Goal: Transaction & Acquisition: Purchase product/service

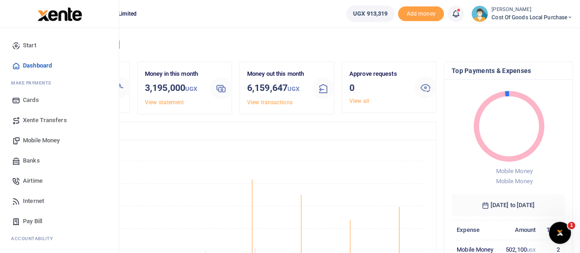
click at [40, 140] on span "Mobile Money" at bounding box center [41, 140] width 37 height 9
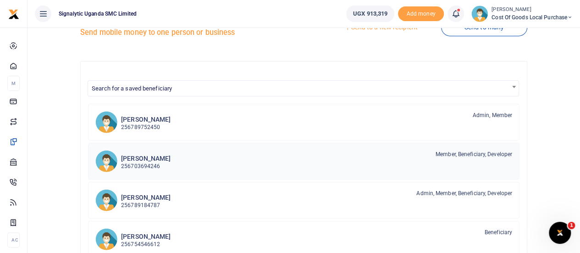
scroll to position [17, 0]
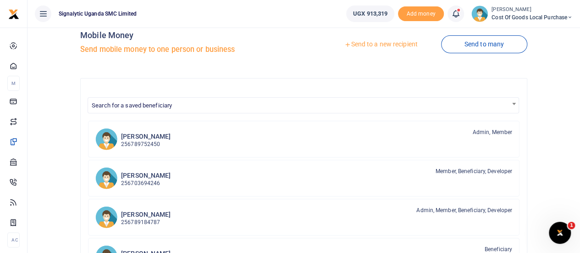
click at [382, 42] on link "Send to a new recipient" at bounding box center [381, 44] width 120 height 17
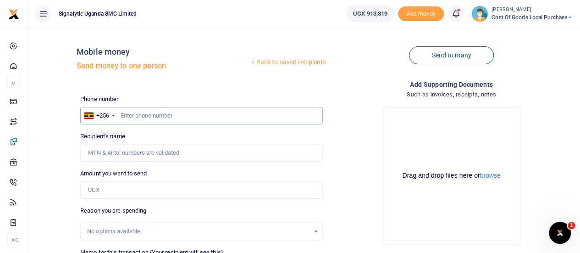
click at [143, 115] on input "text" at bounding box center [201, 115] width 243 height 17
paste input "+256 776 308517"
click at [136, 115] on input "+256 776 308517" at bounding box center [201, 115] width 243 height 17
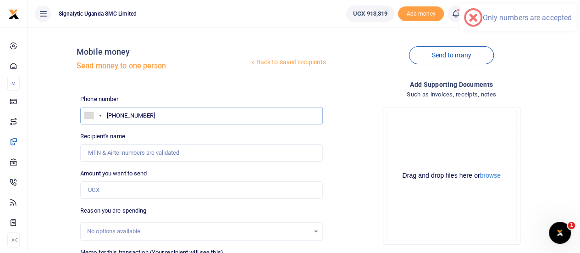
click at [110, 116] on input "+076 308517" at bounding box center [201, 115] width 243 height 17
type input "76 308517"
drag, startPoint x: 149, startPoint y: 116, endPoint x: 70, endPoint y: 109, distance: 79.7
click at [70, 109] on div "Back to saved recipients Mobile money Send money to one person Send to many Pho…" at bounding box center [304, 205] width 546 height 340
paste input "76 308517"
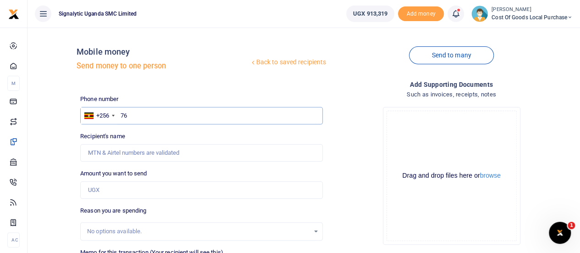
type input "7"
paste input "776 308517"
click at [132, 116] on input "776 308517" at bounding box center [201, 115] width 243 height 17
type input "776308517"
type input "[PERSON_NAME]"
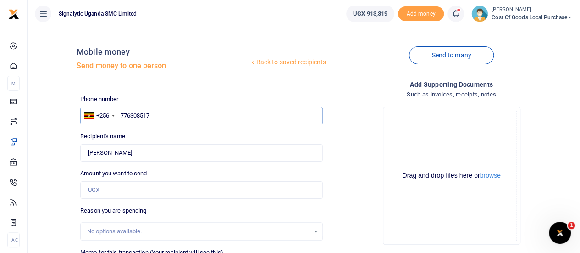
type input "776308517"
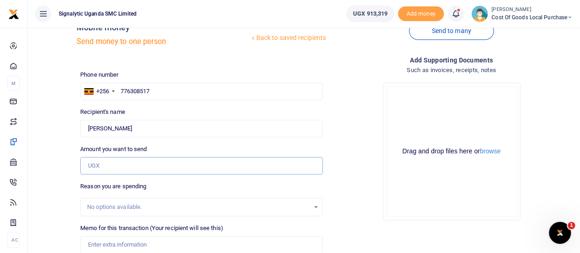
click at [107, 169] on input "Amount you want to send" at bounding box center [201, 165] width 243 height 17
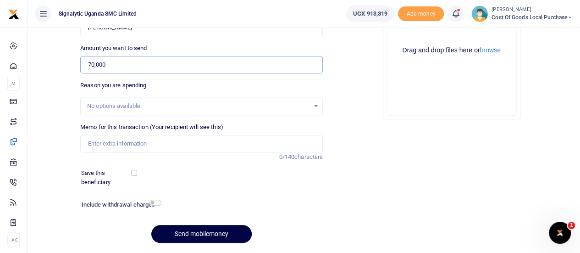
scroll to position [127, 0]
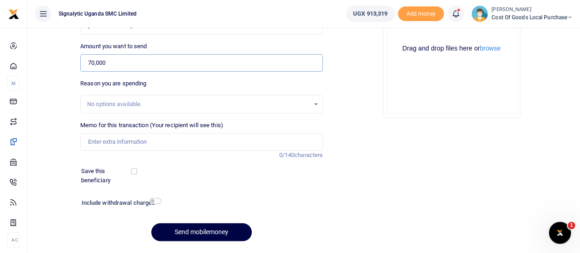
type input "70,000"
click at [145, 141] on input "Memo for this transaction (Your recipient will see this)" at bounding box center [201, 141] width 243 height 17
paste input "REQSN00055"
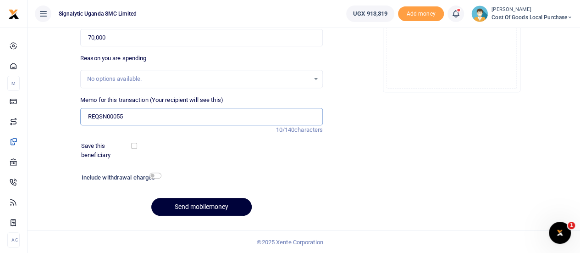
type input "REQSN00055"
click at [210, 209] on button "Send mobilemoney" at bounding box center [201, 207] width 100 height 18
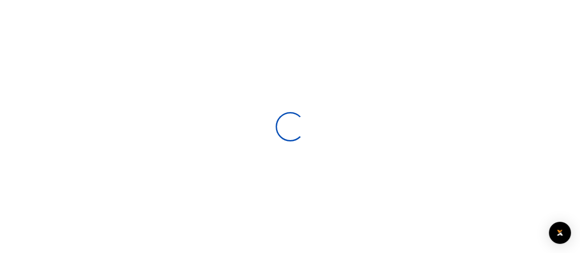
select select
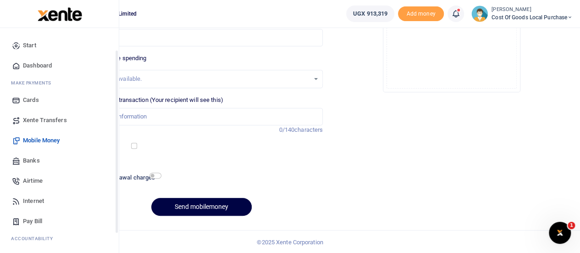
scroll to position [95, 0]
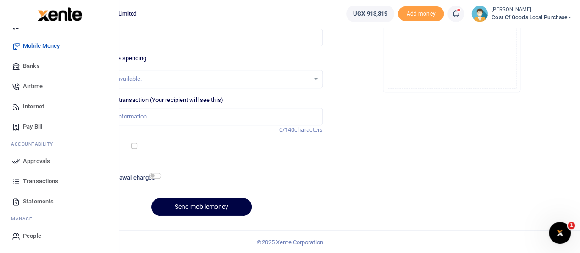
click at [42, 164] on span "Approvals" at bounding box center [36, 160] width 27 height 9
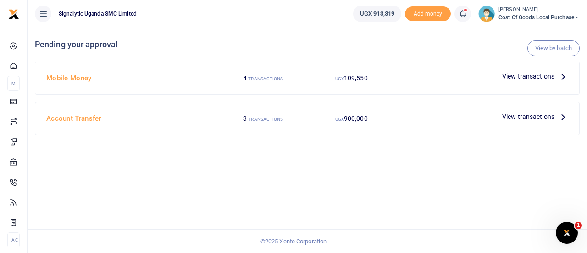
click at [522, 75] on span "View transactions" at bounding box center [528, 76] width 52 height 10
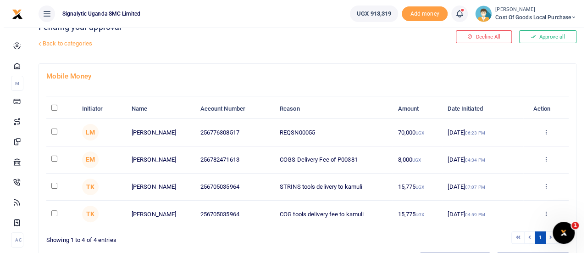
scroll to position [18, 0]
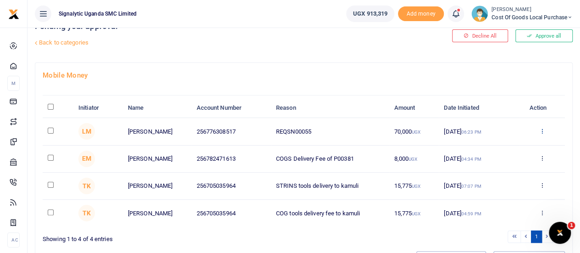
drag, startPoint x: 538, startPoint y: 132, endPoint x: 543, endPoint y: 130, distance: 5.4
click at [543, 130] on div "Approve Decline Details" at bounding box center [542, 131] width 35 height 9
click at [543, 130] on icon at bounding box center [543, 131] width 6 height 6
click at [509, 140] on link "Approve" at bounding box center [509, 145] width 73 height 13
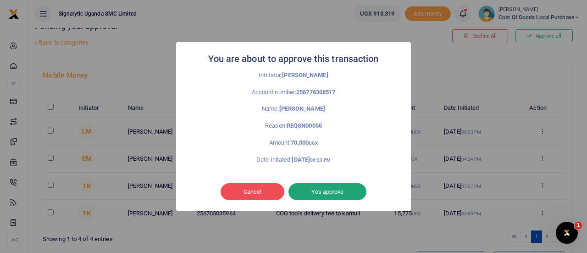
click at [327, 195] on button "Yes approve" at bounding box center [328, 191] width 78 height 17
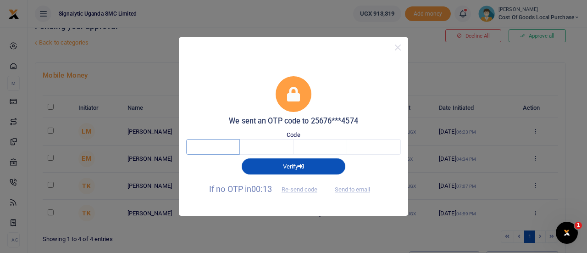
click at [207, 142] on input "text" at bounding box center [213, 147] width 54 height 16
type input "6"
type input "7"
type input "2"
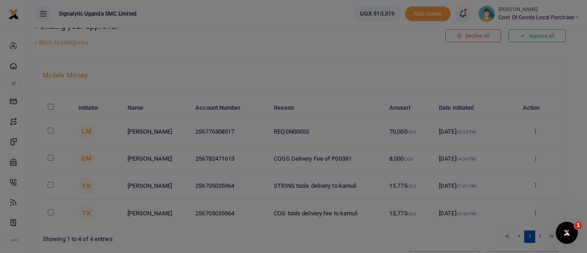
type input "0"
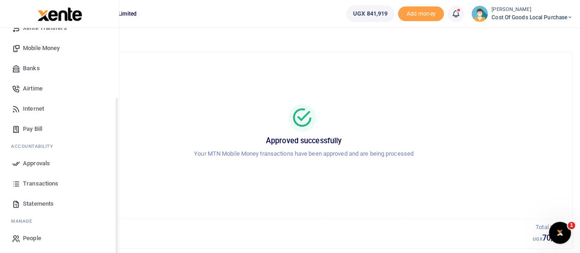
scroll to position [95, 0]
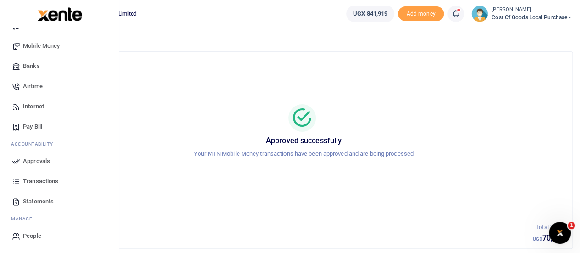
click at [45, 176] on link "Transactions" at bounding box center [59, 181] width 104 height 20
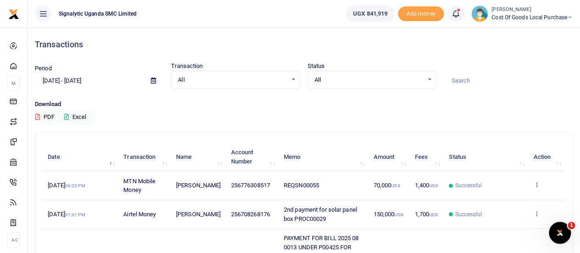
click at [536, 181] on icon at bounding box center [537, 184] width 6 height 6
click at [487, 217] on link "Send again" at bounding box center [503, 221] width 73 height 13
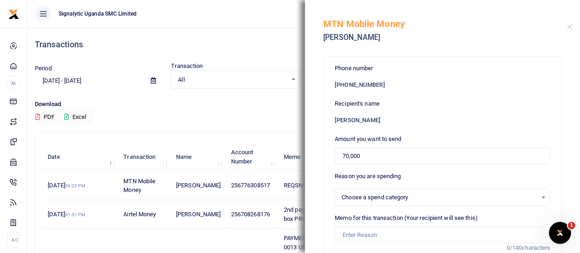
select select
click at [568, 26] on button "Close" at bounding box center [570, 27] width 6 height 6
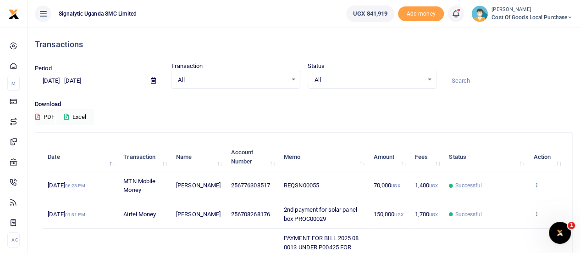
click at [537, 182] on icon at bounding box center [537, 184] width 6 height 6
click at [500, 200] on link "View details" at bounding box center [503, 200] width 73 height 13
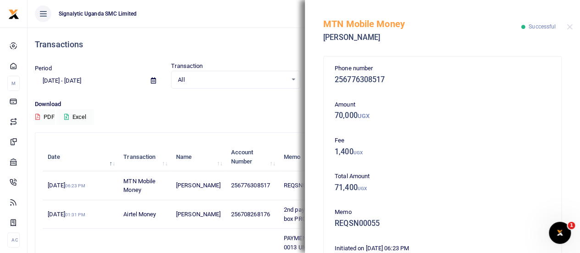
click at [295, 34] on div "Transactions" at bounding box center [304, 45] width 538 height 34
click at [571, 29] on button "Close" at bounding box center [570, 27] width 6 height 6
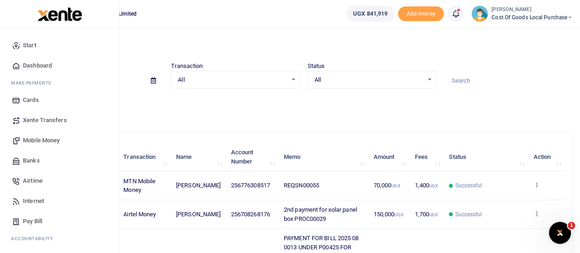
click at [34, 141] on span "Mobile Money" at bounding box center [41, 140] width 37 height 9
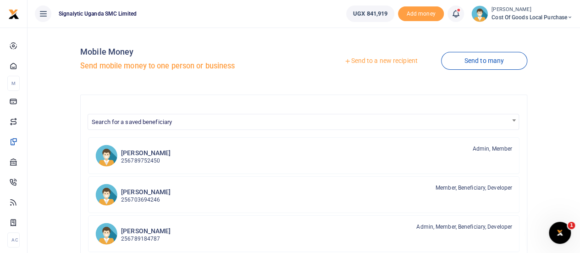
click at [381, 59] on link "Send to a new recipient" at bounding box center [381, 61] width 120 height 17
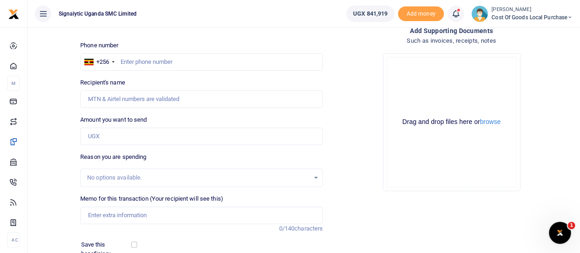
scroll to position [54, 0]
click at [126, 131] on input "Amount you want to send" at bounding box center [201, 135] width 243 height 17
click at [261, 102] on input "Recipient's name" at bounding box center [201, 98] width 243 height 17
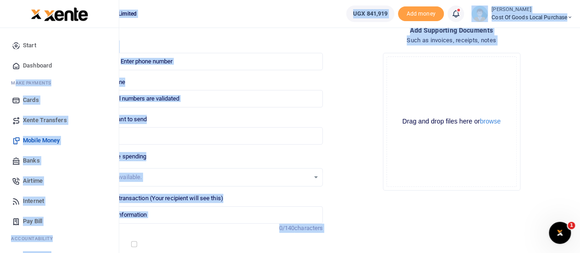
drag, startPoint x: 373, startPoint y: 141, endPoint x: 0, endPoint y: 98, distance: 375.1
click at [0, 98] on body "Start Dashboard M ake Payments Cards Xente Transfers Mobile Money Banks Airtime…" at bounding box center [290, 149] width 580 height 407
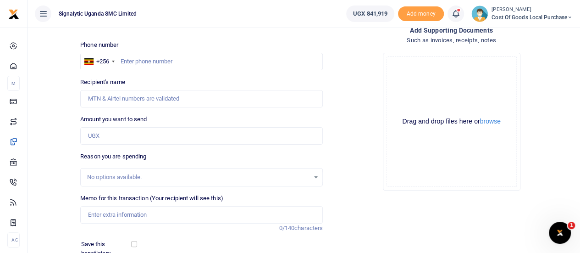
click at [487, 204] on div "Add supporting Documents Such as invoices, receipts, notes Drop your files here…" at bounding box center [452, 173] width 250 height 296
click at [251, 129] on input "Amount you want to send" at bounding box center [201, 135] width 243 height 17
click at [200, 116] on div "Amount you want to send Amount is required." at bounding box center [201, 130] width 243 height 30
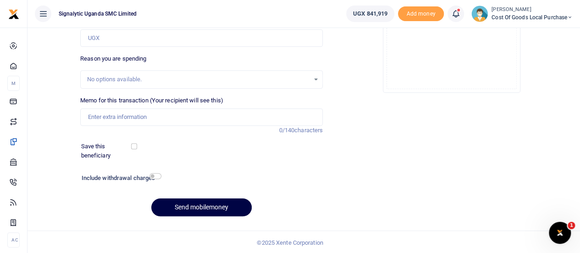
scroll to position [152, 0]
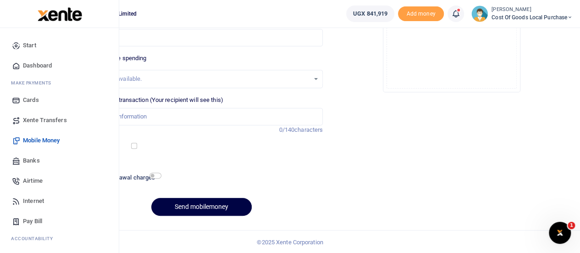
click at [38, 120] on span "Xente Transfers" at bounding box center [45, 120] width 44 height 9
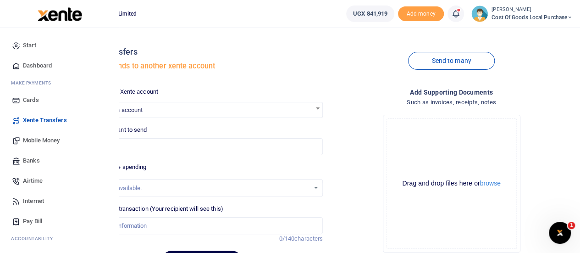
click at [28, 163] on span "Banks" at bounding box center [31, 160] width 17 height 9
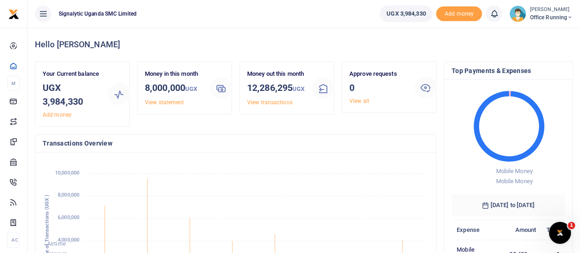
click at [553, 16] on span "Office Running" at bounding box center [551, 17] width 43 height 8
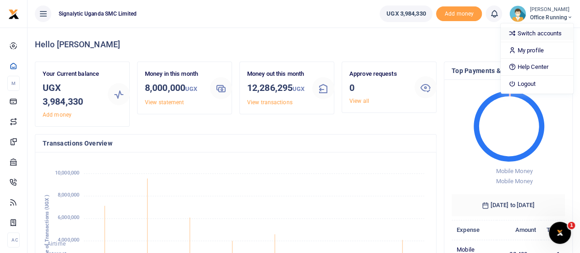
click at [529, 34] on link "Switch accounts" at bounding box center [537, 33] width 73 height 13
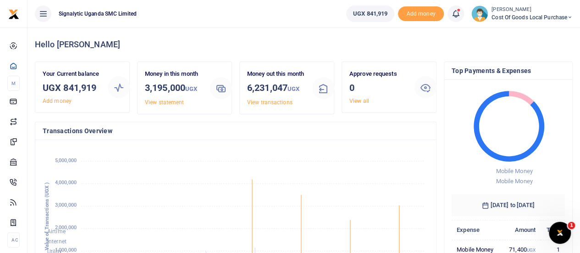
click at [521, 14] on span "Cost of Goods Local Purchase" at bounding box center [532, 17] width 81 height 8
click at [515, 28] on link "Switch accounts" at bounding box center [538, 33] width 73 height 13
